Goal: Navigation & Orientation: Find specific page/section

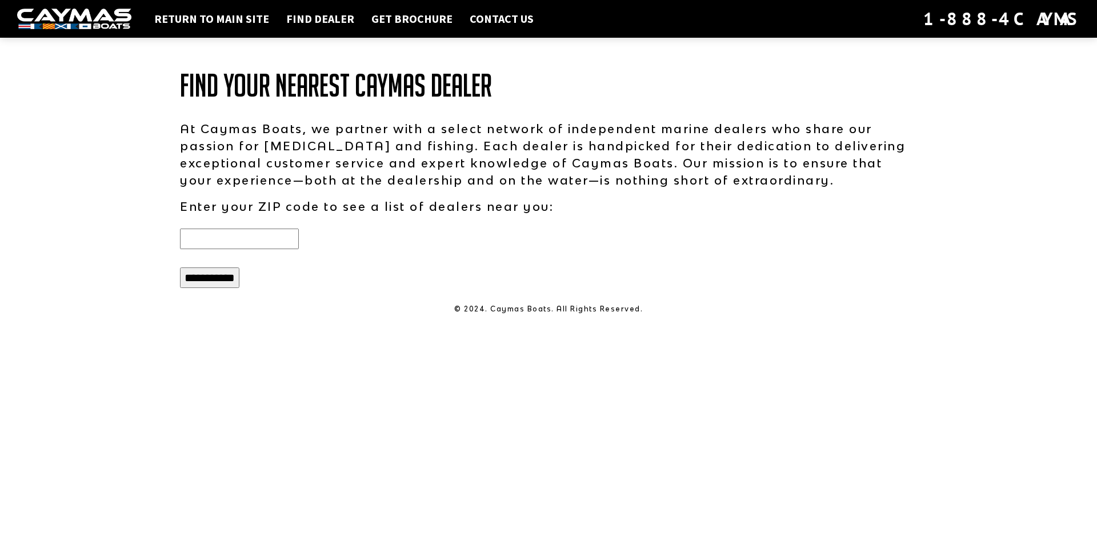
click at [255, 245] on input "text" at bounding box center [239, 239] width 119 height 21
type input "*****"
click at [180, 267] on input "**********" at bounding box center [209, 277] width 59 height 21
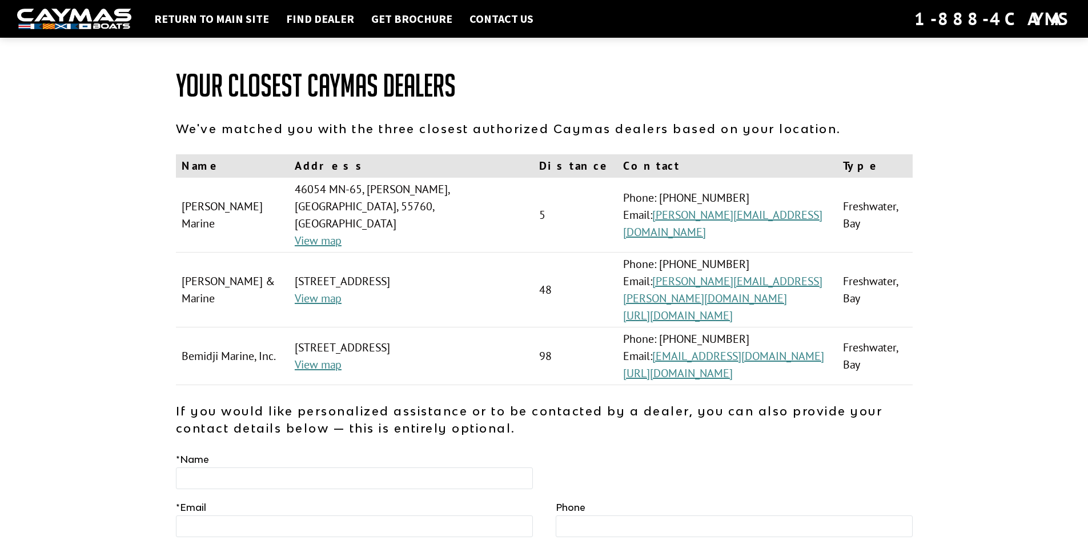
drag, startPoint x: 547, startPoint y: 272, endPoint x: 577, endPoint y: 281, distance: 30.4
click at [577, 281] on tr "[PERSON_NAME] & Marine [STREET_ADDRESS] View map 48 Phone: [PHONE_NUMBER] Email…" at bounding box center [544, 290] width 737 height 75
click at [534, 267] on td "[STREET_ADDRESS] View map" at bounding box center [411, 290] width 245 height 75
drag, startPoint x: 613, startPoint y: 194, endPoint x: 575, endPoint y: 194, distance: 37.7
click at [575, 194] on td "5" at bounding box center [576, 215] width 84 height 75
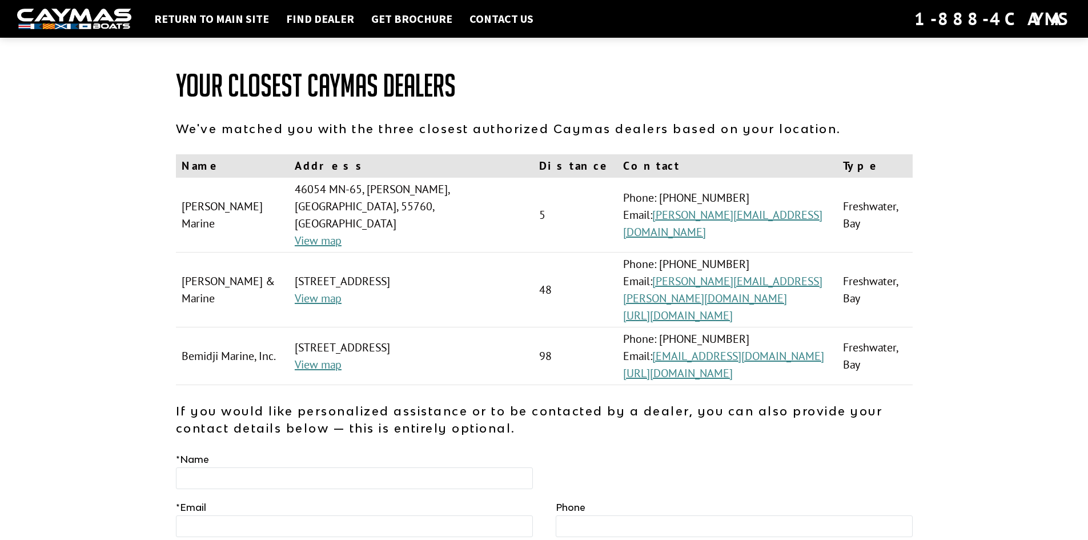
click at [534, 194] on td "46054 MN-[GEOGRAPHIC_DATA][PERSON_NAME], [GEOGRAPHIC_DATA] View map" at bounding box center [411, 215] width 245 height 75
click at [342, 291] on link "View map" at bounding box center [318, 298] width 47 height 15
click at [339, 357] on link "View map" at bounding box center [318, 364] width 47 height 15
click at [967, 18] on div "1-888-4CAYMAS" at bounding box center [993, 18] width 157 height 25
drag, startPoint x: 185, startPoint y: 240, endPoint x: 392, endPoint y: 272, distance: 209.3
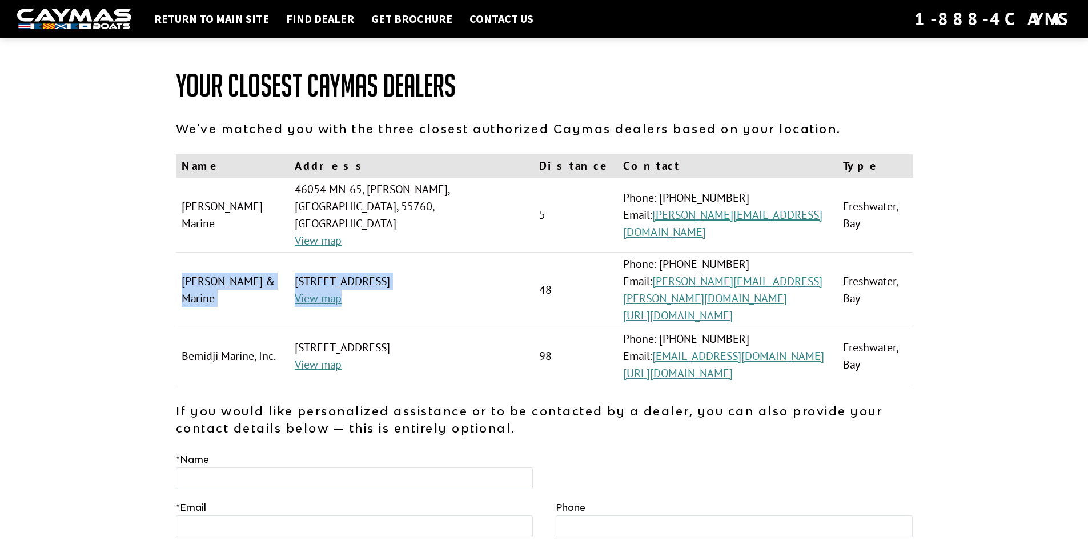
click at [392, 272] on tr "[PERSON_NAME] & Marine [STREET_ADDRESS] View map 48 Phone: [PHONE_NUMBER] Email…" at bounding box center [544, 290] width 737 height 75
click at [392, 272] on td "[STREET_ADDRESS] View map" at bounding box center [411, 290] width 245 height 75
click at [337, 291] on link "View map" at bounding box center [318, 298] width 47 height 15
